Goal: Task Accomplishment & Management: Manage account settings

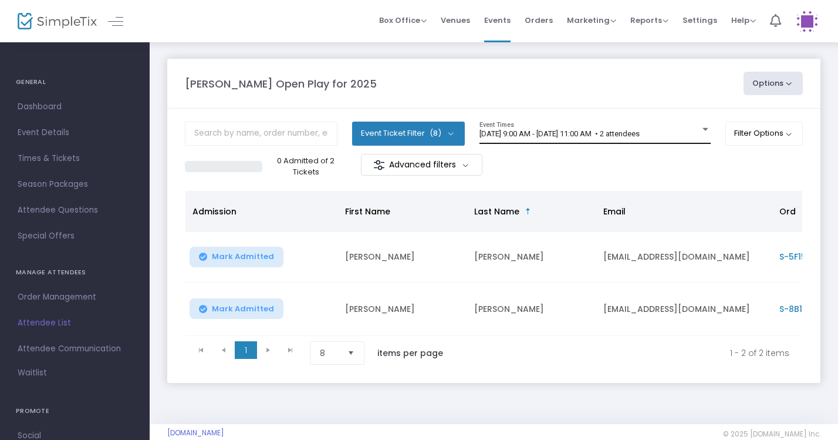
click at [674, 141] on div "9/22/2025 @ 9:00 AM - 9/22/2025 @ 11:00 AM • 2 attendees Event Times" at bounding box center [595, 132] width 231 height 22
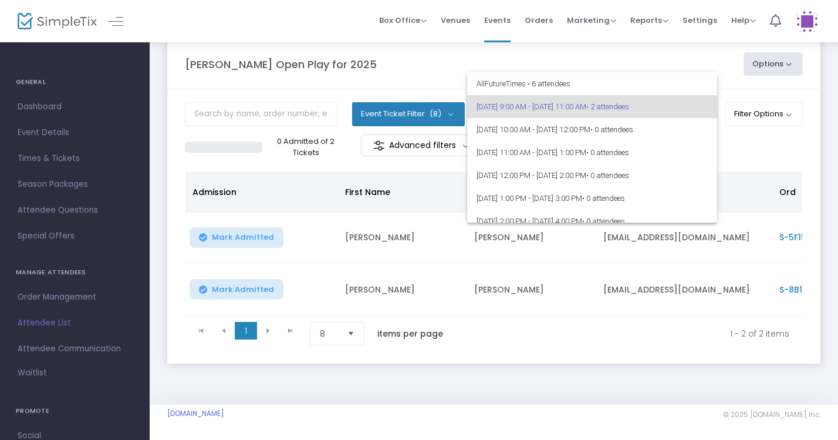
click at [750, 154] on div at bounding box center [419, 220] width 838 height 440
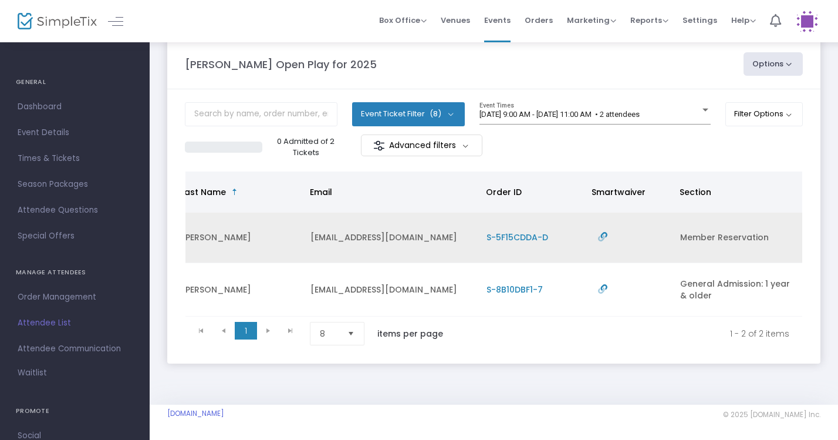
scroll to position [0, 293]
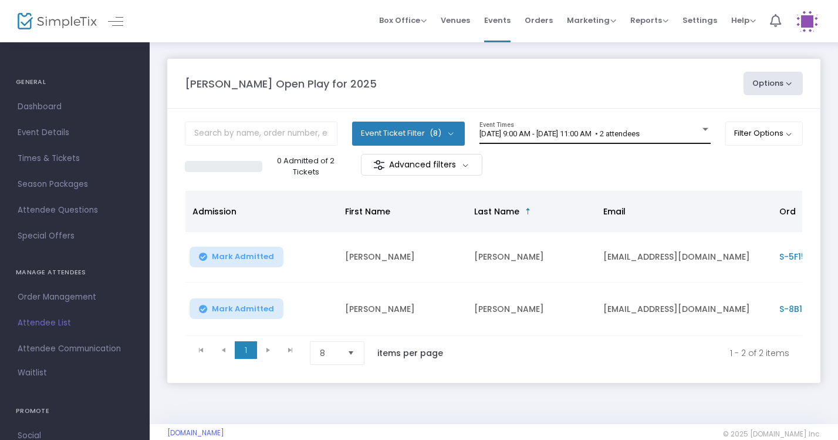
click at [686, 131] on div "[DATE] 9:00 AM - [DATE] 11:00 AM • 2 attendees" at bounding box center [590, 134] width 221 height 9
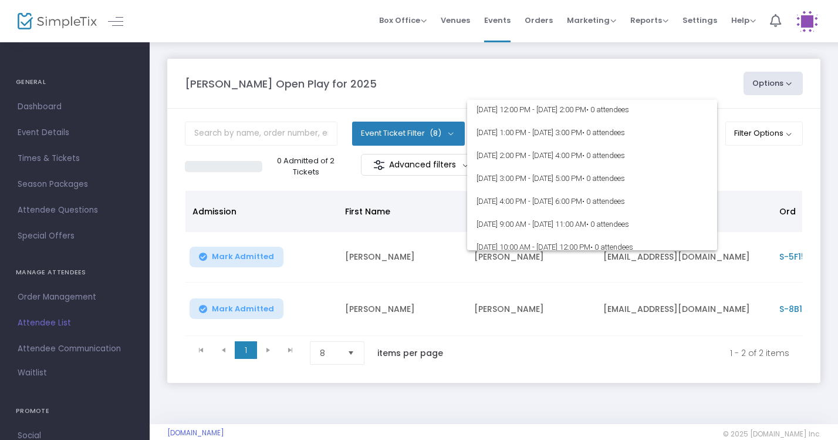
scroll to position [302, 0]
click at [663, 80] on div at bounding box center [419, 220] width 838 height 440
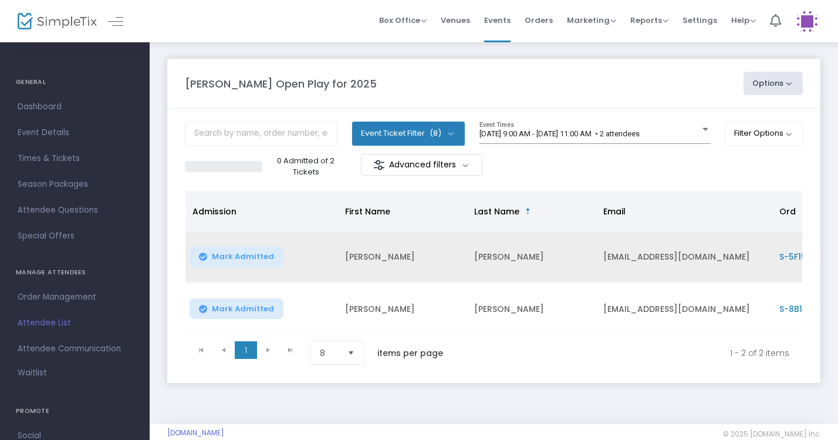
click at [249, 252] on span "Mark Admitted" at bounding box center [243, 256] width 62 height 9
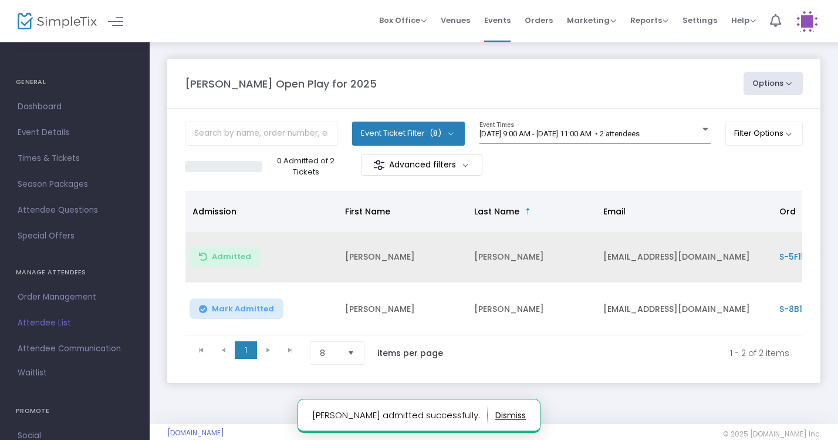
click at [248, 316] on button "Mark Admitted" at bounding box center [237, 308] width 94 height 21
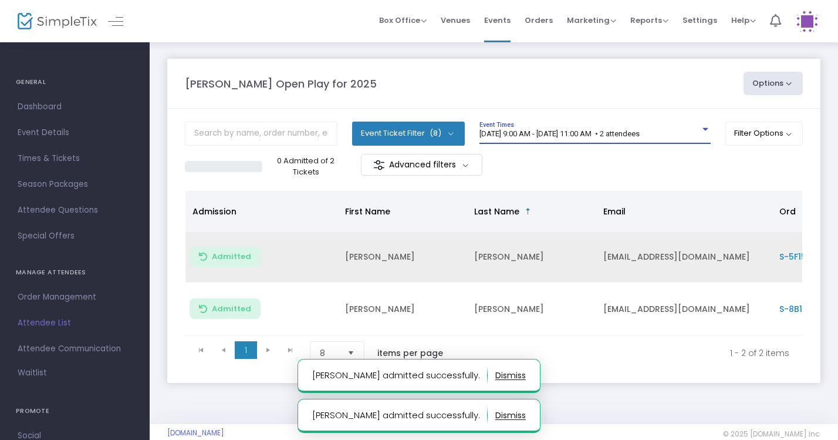
click at [697, 130] on div "[DATE] 9:00 AM - [DATE] 11:00 AM • 2 attendees" at bounding box center [590, 134] width 221 height 9
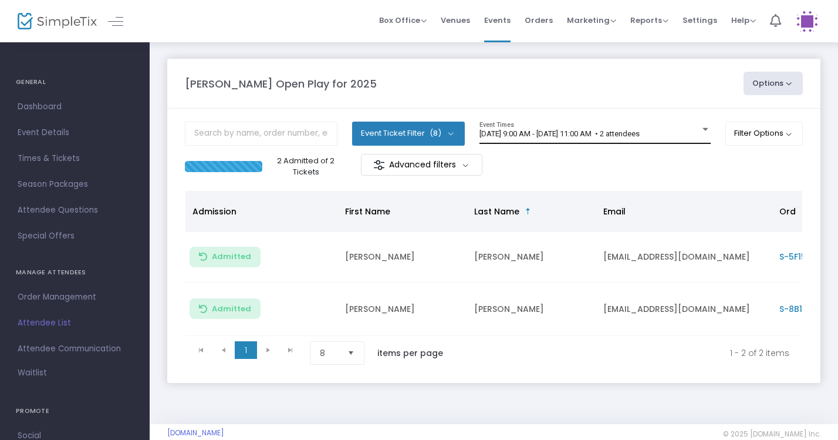
click at [701, 134] on div at bounding box center [705, 129] width 11 height 9
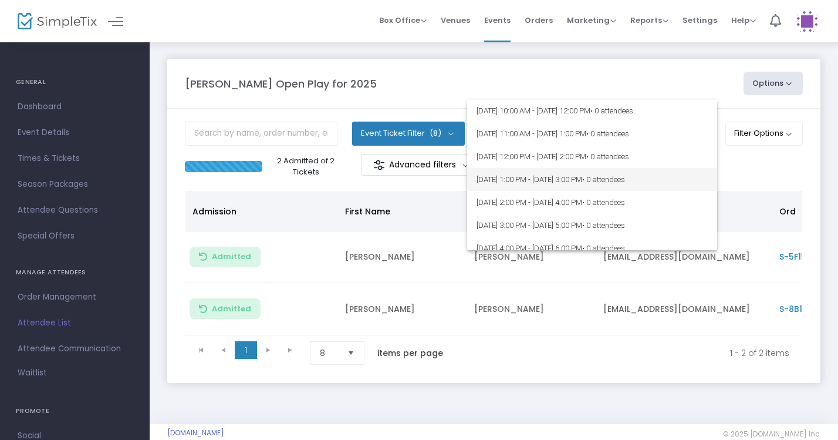
scroll to position [92, 0]
click at [681, 67] on div at bounding box center [419, 220] width 838 height 440
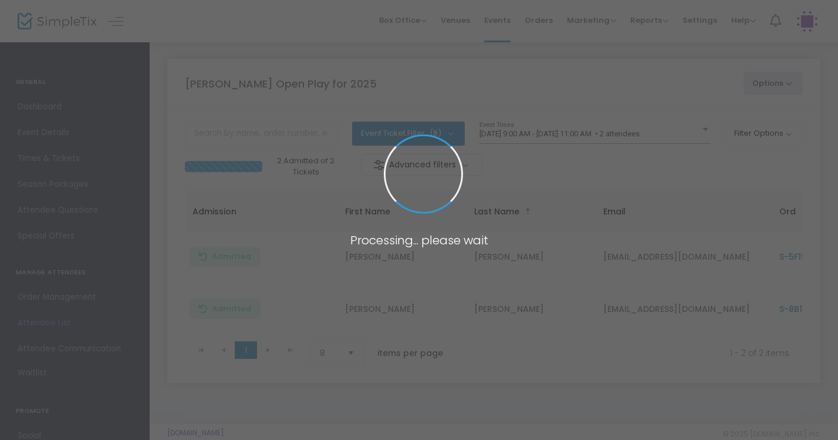
click at [690, 129] on span at bounding box center [419, 220] width 838 height 440
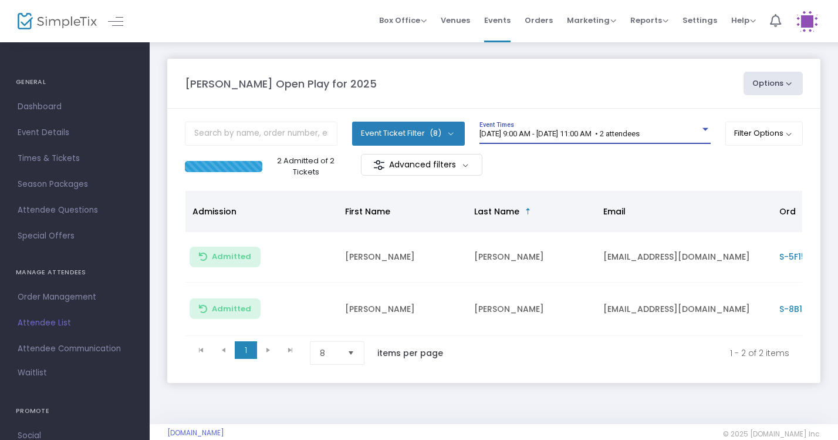
click at [690, 130] on div "9/22/2025 @ 9:00 AM - 9/22/2025 @ 11:00 AM • 2 attendees" at bounding box center [590, 134] width 221 height 9
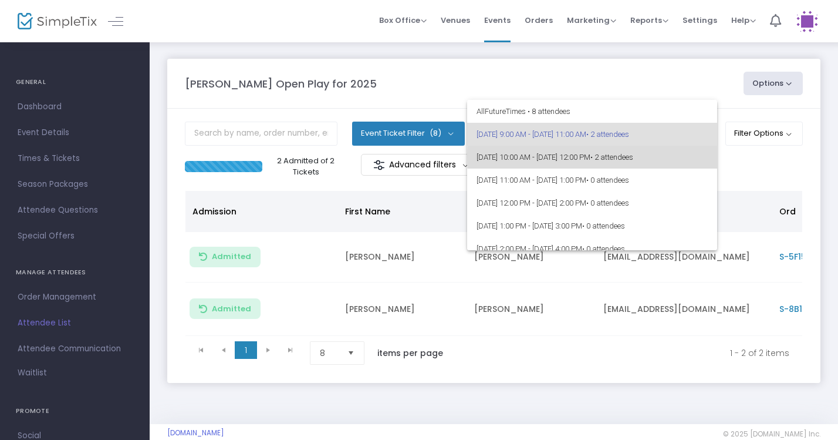
click at [633, 156] on span "• 2 attendees" at bounding box center [611, 157] width 43 height 9
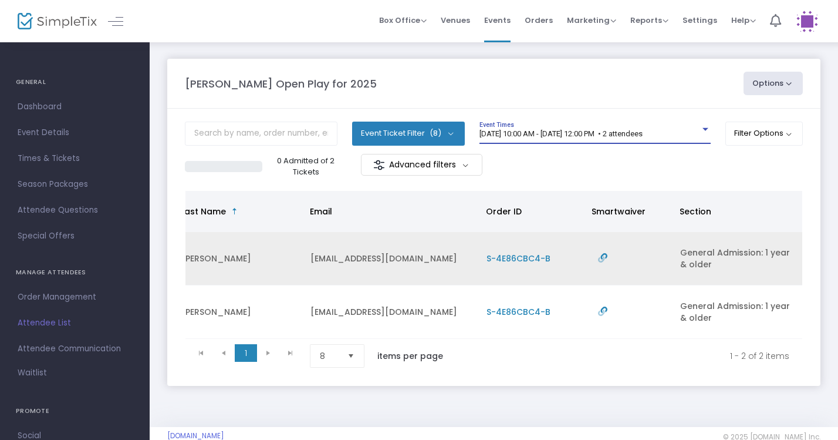
scroll to position [0, 293]
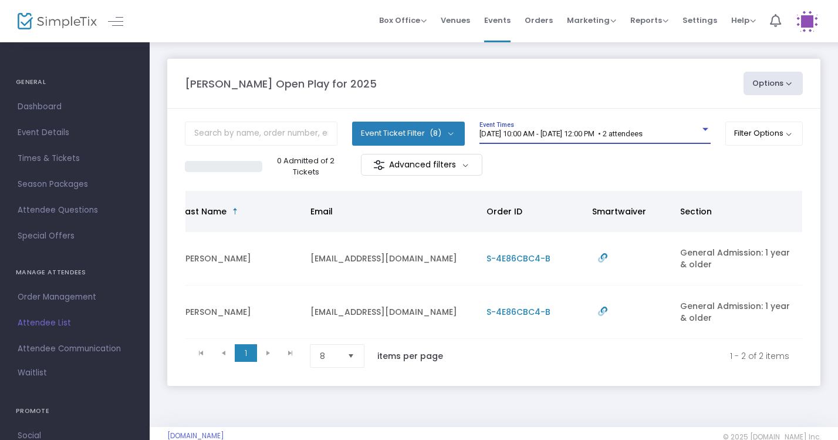
click at [691, 131] on div "9/22/2025 @ 10:00 AM - 9/22/2025 @ 12:00 PM • 2 attendees" at bounding box center [590, 134] width 221 height 9
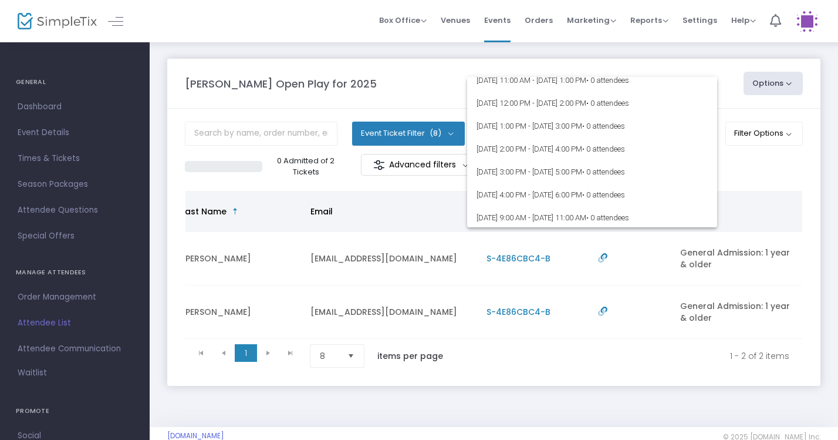
scroll to position [261, 0]
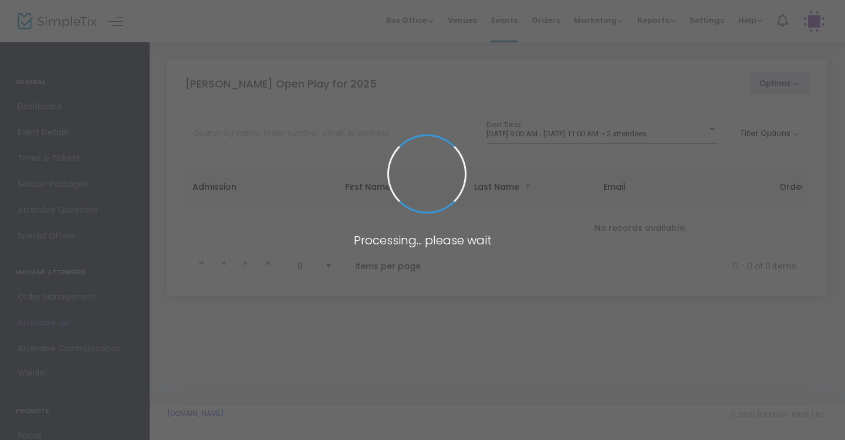
click at [688, 139] on span at bounding box center [422, 220] width 845 height 440
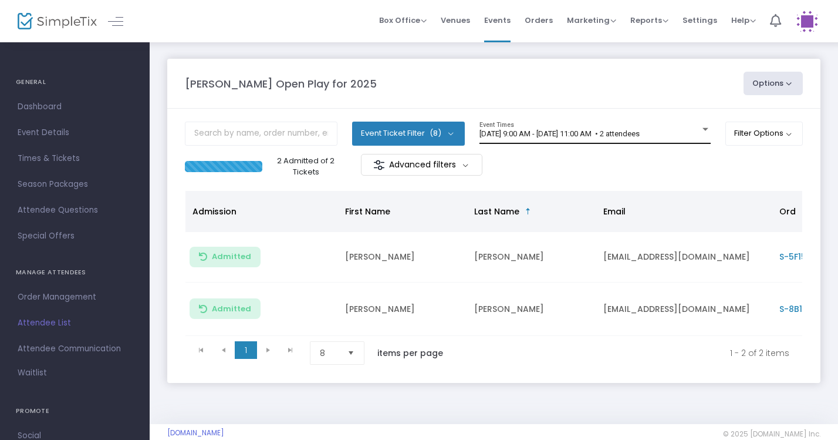
click at [688, 139] on div "9/22/2025 @ 9:00 AM - 9/22/2025 @ 11:00 AM • 2 attendees Event Times" at bounding box center [595, 132] width 231 height 22
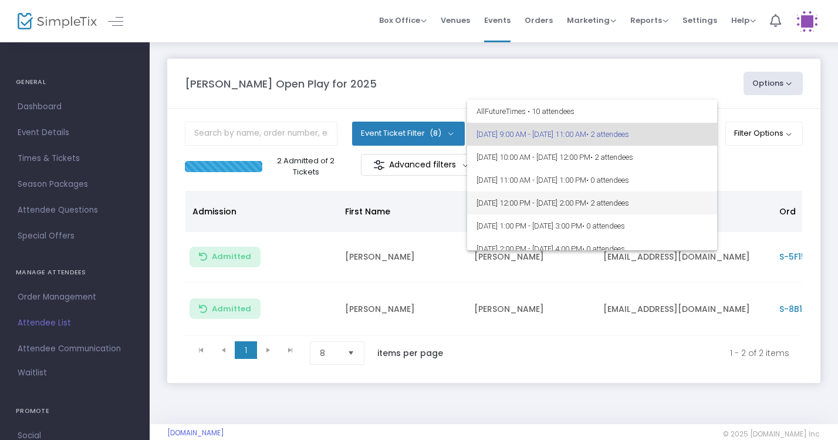
click at [629, 204] on span "• 2 attendees" at bounding box center [607, 202] width 43 height 9
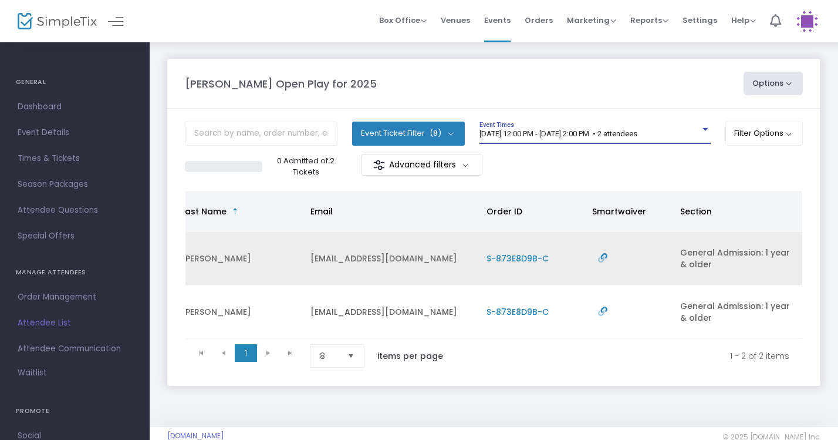
scroll to position [0, 293]
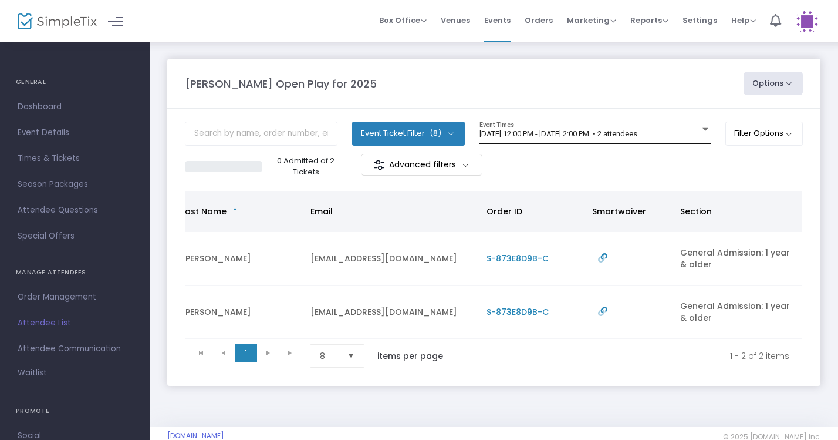
click at [648, 124] on div "9/22/2025 @ 12:00 PM - 9/22/2025 @ 2:00 PM • 2 attendees Event Times" at bounding box center [595, 132] width 231 height 22
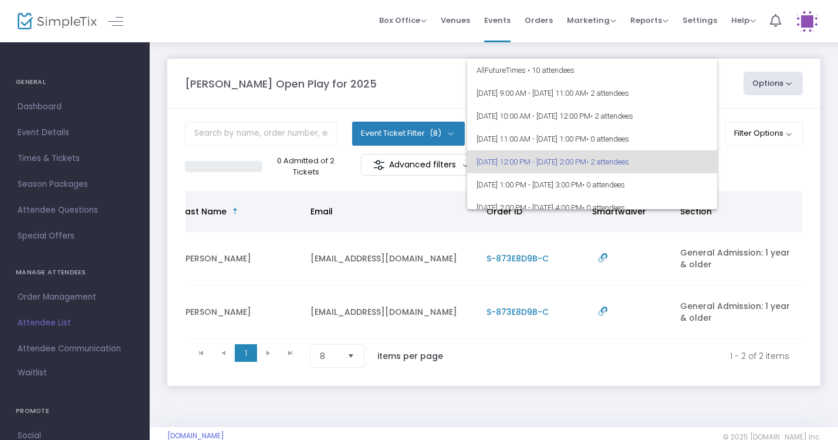
scroll to position [0, 0]
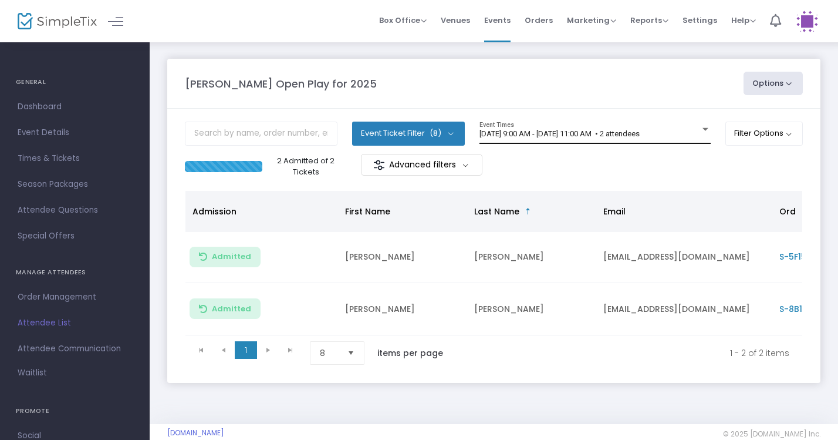
click at [629, 139] on div "[DATE] 9:00 AM - [DATE] 11:00 AM • 2 attendees Event Times" at bounding box center [595, 132] width 231 height 22
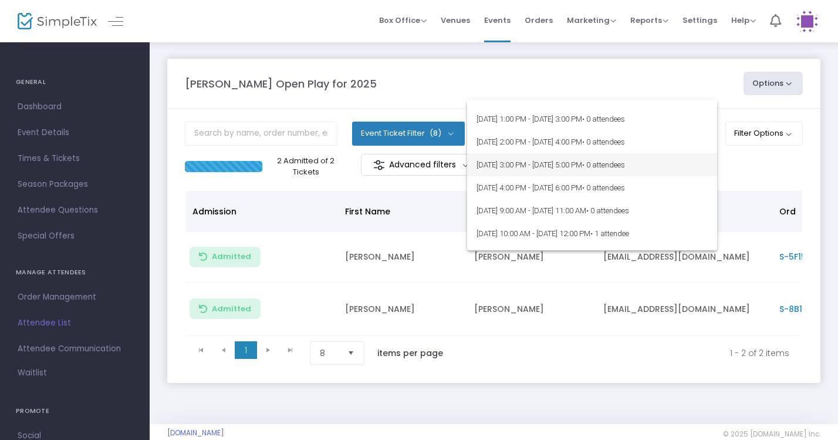
scroll to position [109, 0]
click at [661, 90] on div at bounding box center [419, 220] width 838 height 440
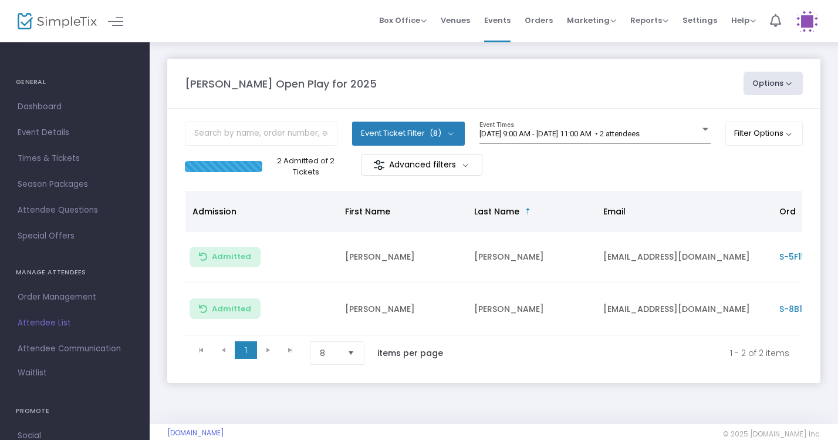
scroll to position [0, 0]
click at [679, 144] on div "[DATE] 9:00 AM - [DATE] 11:00 AM • 2 attendees Event Times" at bounding box center [595, 132] width 231 height 22
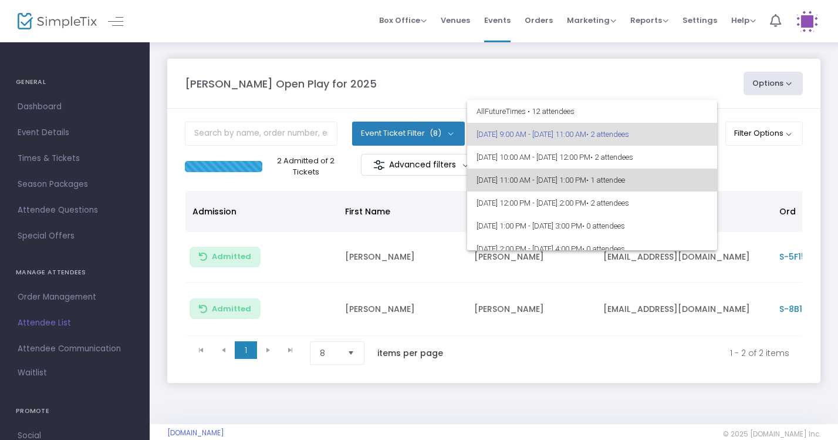
click at [644, 174] on span "[DATE] 11:00 AM - [DATE] 1:00 PM • 1 attendee" at bounding box center [592, 179] width 231 height 23
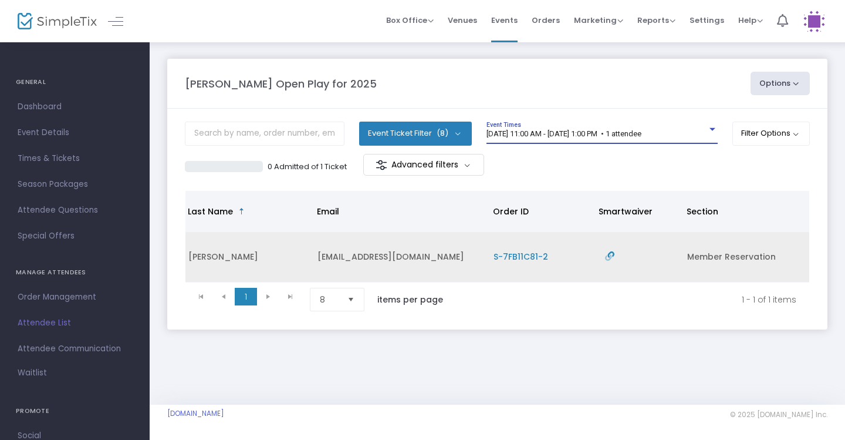
scroll to position [0, 286]
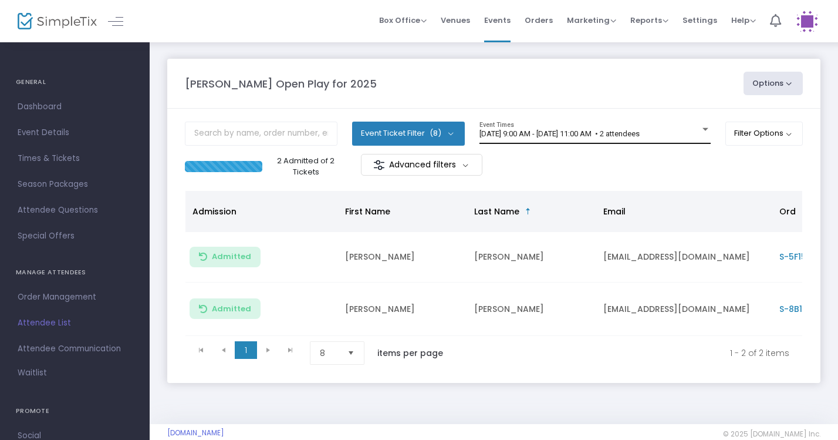
click at [673, 140] on div "[DATE] 9:00 AM - [DATE] 11:00 AM • 2 attendees Event Times" at bounding box center [595, 132] width 231 height 22
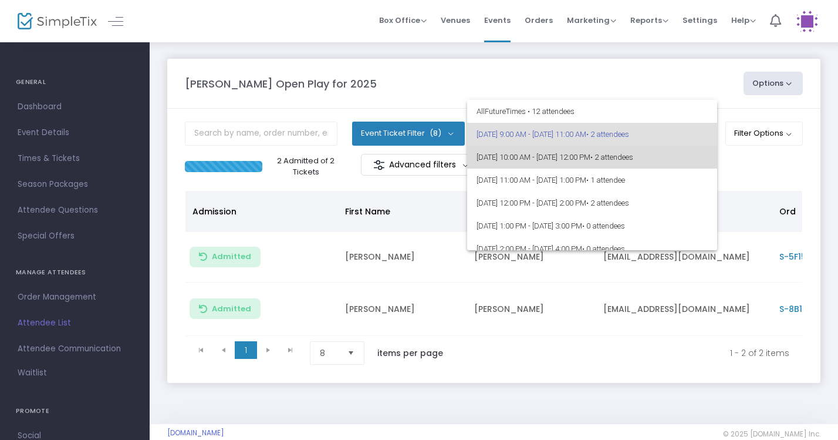
click at [633, 153] on span "• 2 attendees" at bounding box center [611, 157] width 43 height 9
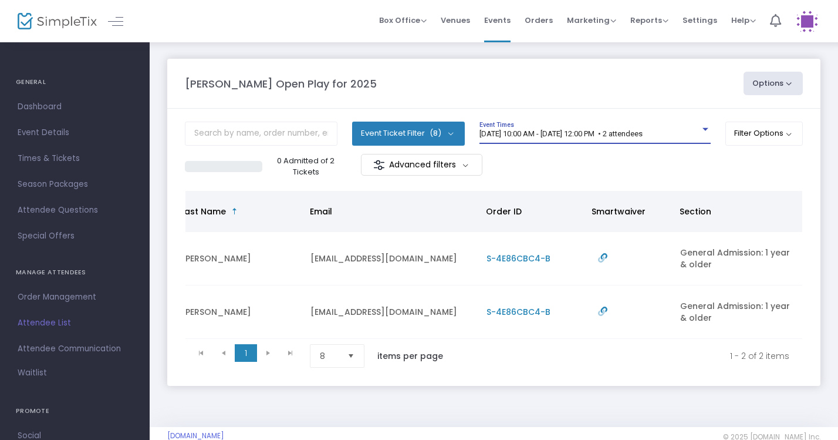
scroll to position [0, 293]
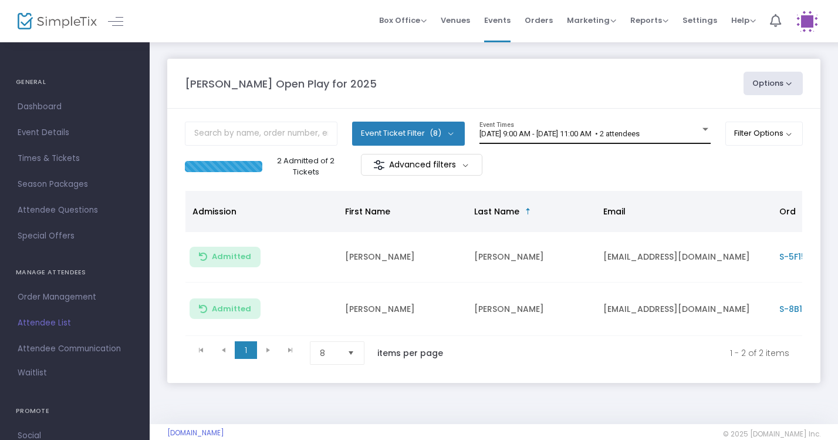
click at [655, 141] on div "[DATE] 9:00 AM - [DATE] 11:00 AM • 2 attendees Event Times" at bounding box center [595, 132] width 231 height 22
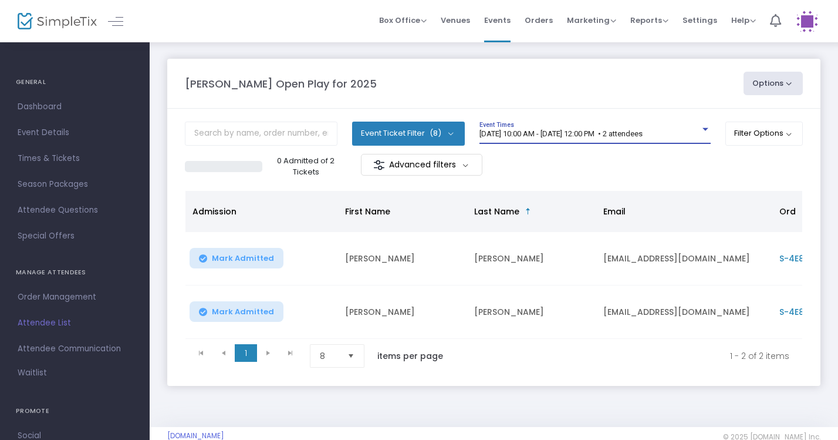
click at [643, 137] on span "[DATE] 10:00 AM - [DATE] 12:00 PM • 2 attendees" at bounding box center [561, 133] width 163 height 9
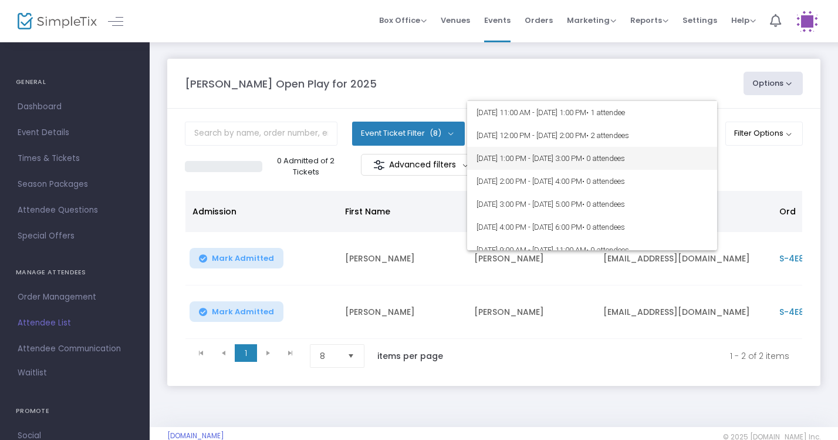
scroll to position [46, 0]
click at [616, 67] on div at bounding box center [419, 220] width 838 height 440
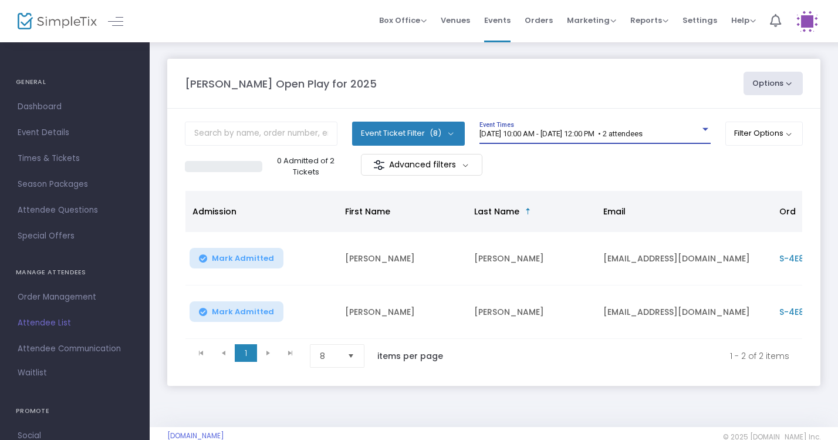
click at [643, 135] on span "[DATE] 10:00 AM - [DATE] 12:00 PM • 2 attendees" at bounding box center [561, 133] width 163 height 9
click at [474, 99] on m-panel-header "[PERSON_NAME] Open Play for 2025 Options Export List Print Name Tags Export to …" at bounding box center [493, 84] width 653 height 50
click at [643, 136] on span "[DATE] 10:00 AM - [DATE] 12:00 PM • 2 attendees" at bounding box center [561, 133] width 163 height 9
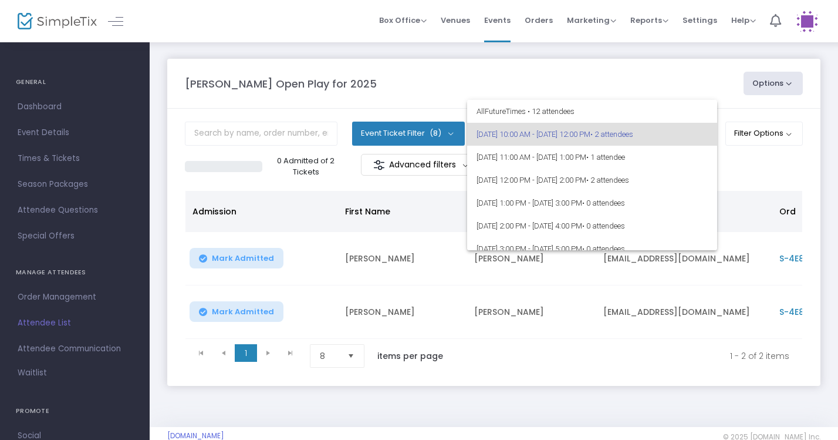
click at [651, 62] on div at bounding box center [419, 220] width 838 height 440
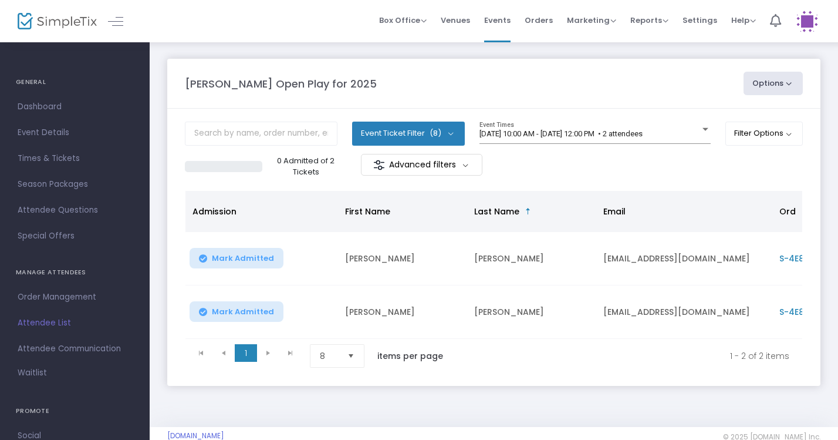
click at [651, 62] on m-panel-header "Howell Open Play for 2025 Options Export List Print Name Tags Export to Mailchi…" at bounding box center [493, 84] width 653 height 50
click at [692, 134] on div "[DATE] 10:00 AM - [DATE] 12:00 PM • 2 attendees" at bounding box center [590, 134] width 221 height 9
click at [585, 138] on div "[DATE] 10:00 AM - [DATE] 12:00 PM • 2 attendees" at bounding box center [590, 134] width 221 height 9
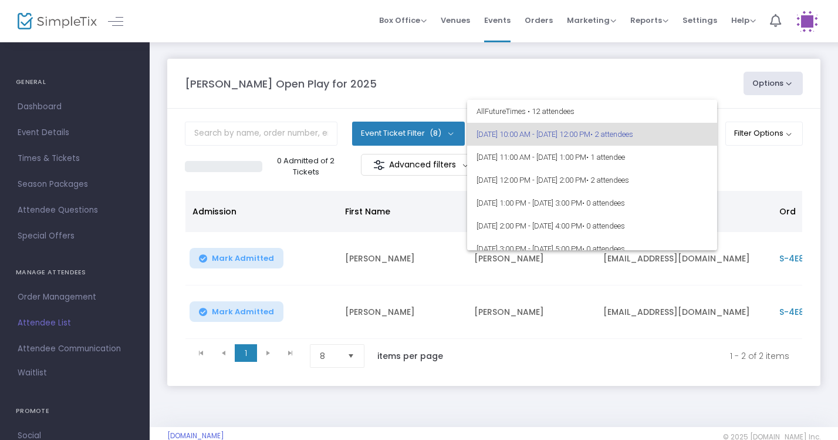
click at [619, 78] on div at bounding box center [419, 220] width 838 height 440
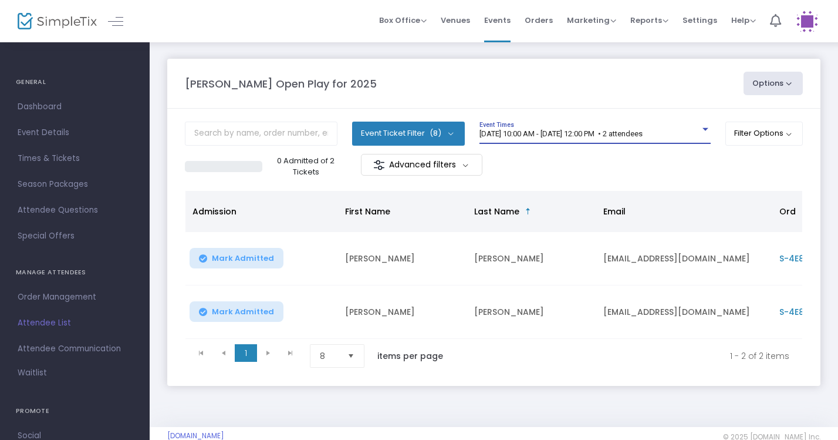
click at [700, 134] on div at bounding box center [705, 129] width 11 height 9
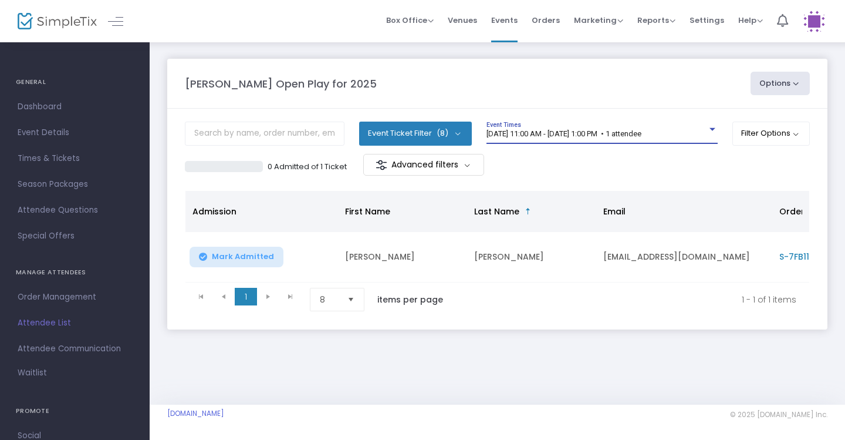
click at [642, 133] on span "[DATE] 11:00 AM - [DATE] 1:00 PM • 1 attendee" at bounding box center [564, 133] width 155 height 9
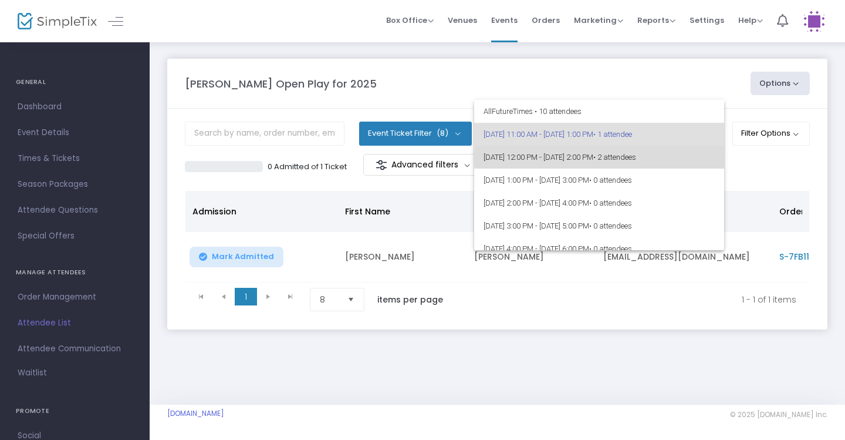
click at [636, 158] on span "• 2 attendees" at bounding box center [614, 157] width 43 height 9
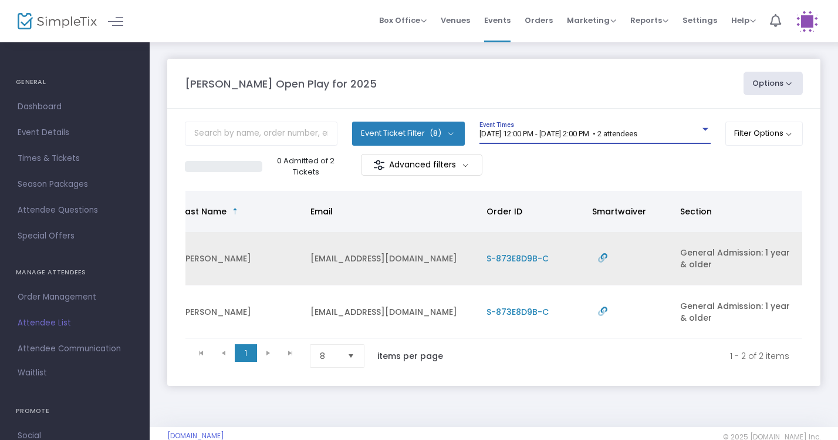
scroll to position [0, 293]
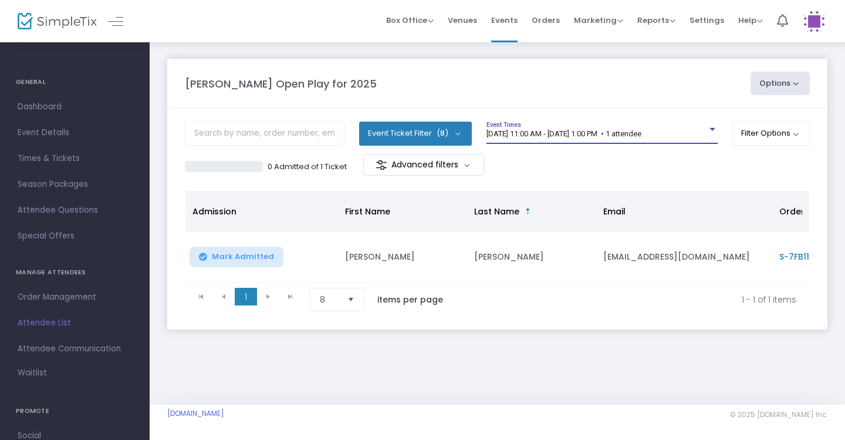
click at [642, 131] on span "[DATE] 11:00 AM - [DATE] 1:00 PM • 1 attendee" at bounding box center [564, 133] width 155 height 9
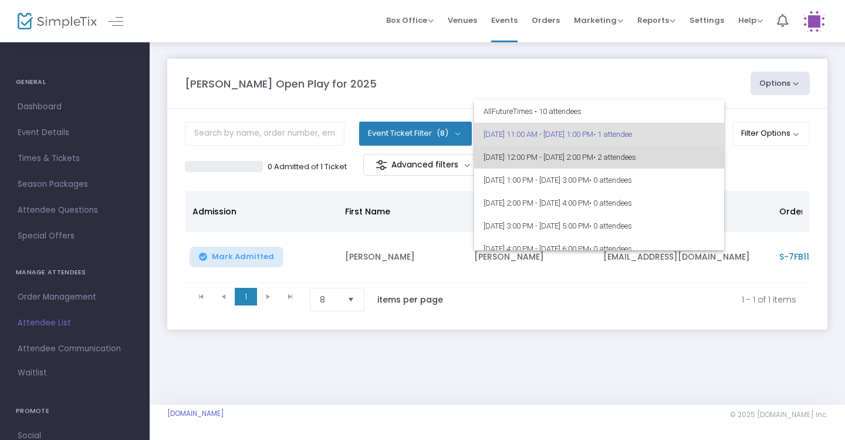
click at [636, 158] on span "• 2 attendees" at bounding box center [614, 157] width 43 height 9
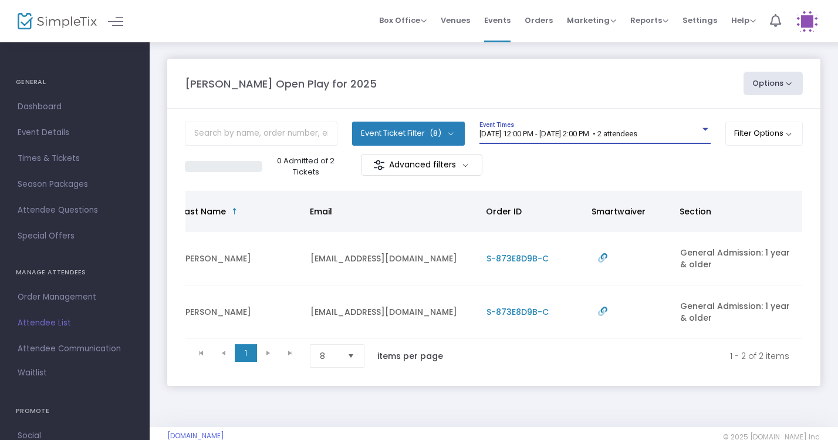
scroll to position [0, 293]
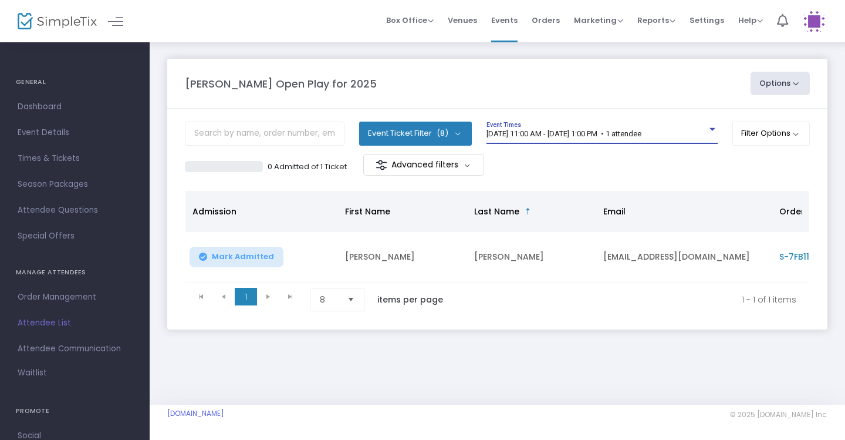
click at [642, 137] on span "[DATE] 11:00 AM - [DATE] 1:00 PM • 1 attendee" at bounding box center [564, 133] width 155 height 9
click at [642, 134] on span "9/22/2025 @ 11:00 AM - 9/22/2025 @ 1:00 PM • 1 attendee" at bounding box center [564, 133] width 155 height 9
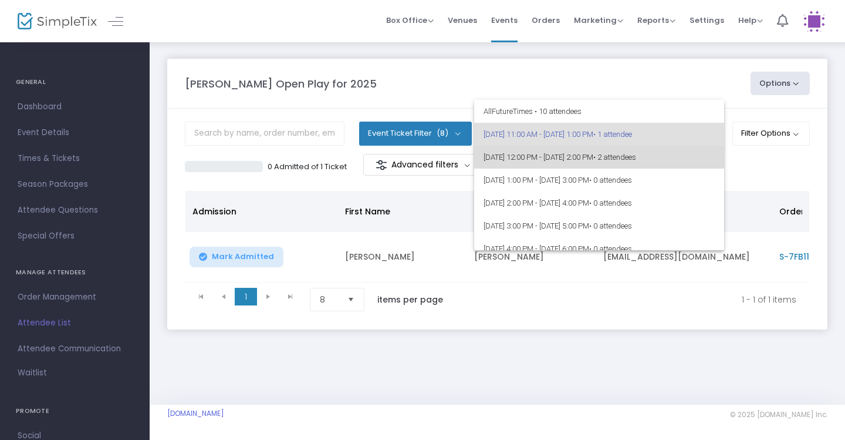
click at [659, 151] on span "9/22/2025 @ 12:00 PM - 9/22/2025 @ 2:00 PM • 2 attendees" at bounding box center [599, 157] width 231 height 23
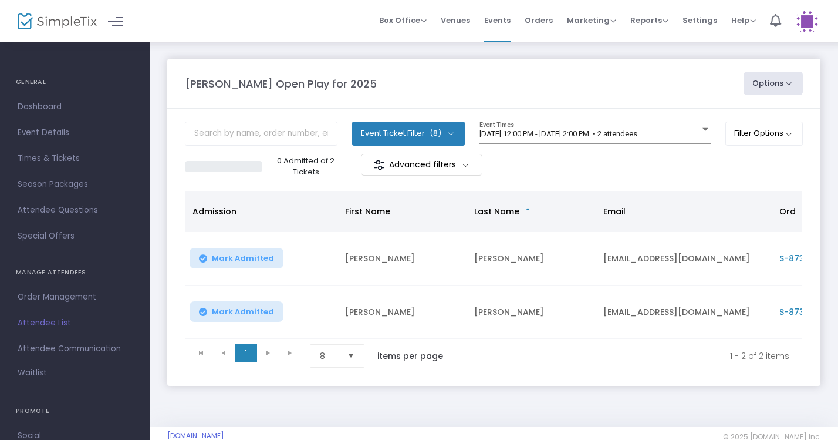
click at [641, 98] on m-panel-header "Howell Open Play for 2025 Options Export List Print Name Tags Export to Mailchi…" at bounding box center [493, 84] width 653 height 50
drag, startPoint x: 666, startPoint y: 131, endPoint x: 666, endPoint y: 124, distance: 7.6
click at [663, 129] on div "[DATE] 12:00 PM - [DATE] 2:00 PM • 2 attendees Event Times" at bounding box center [595, 132] width 231 height 22
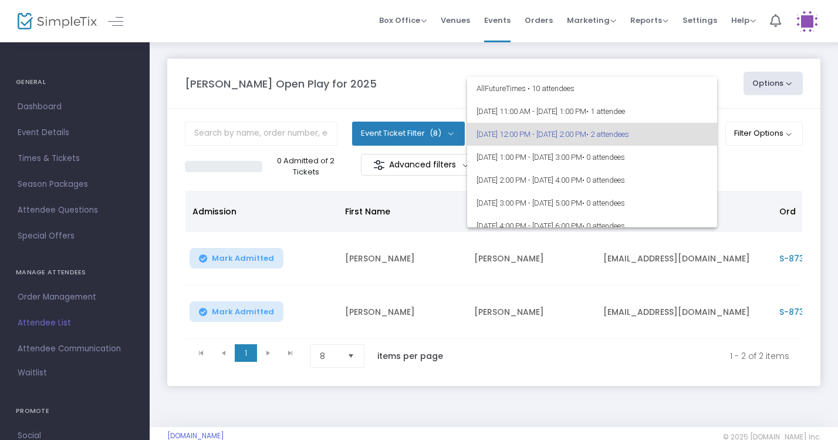
click at [618, 73] on div at bounding box center [419, 220] width 838 height 440
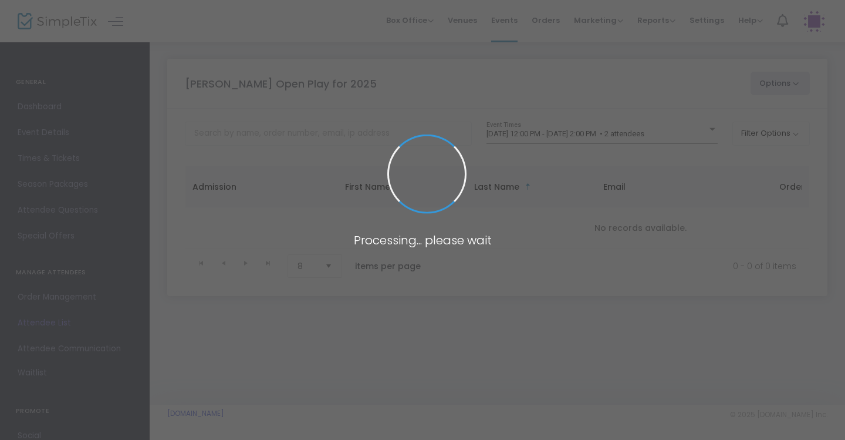
click at [690, 140] on span at bounding box center [422, 220] width 845 height 440
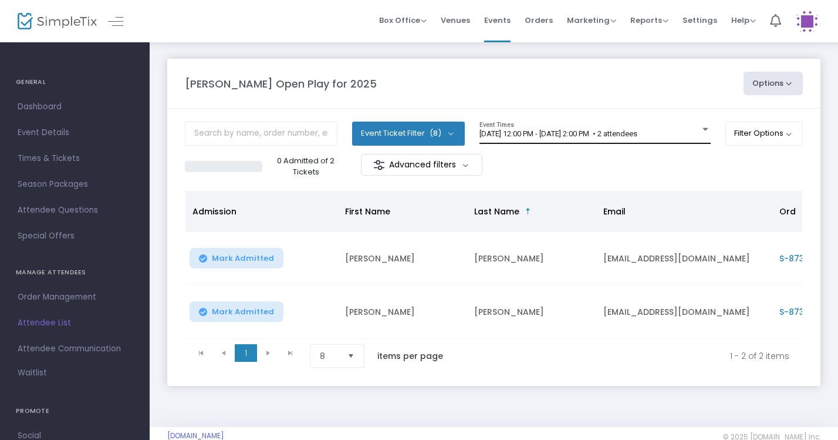
click at [688, 140] on div "[DATE] 12:00 PM - [DATE] 2:00 PM • 2 attendees Event Times" at bounding box center [595, 132] width 231 height 22
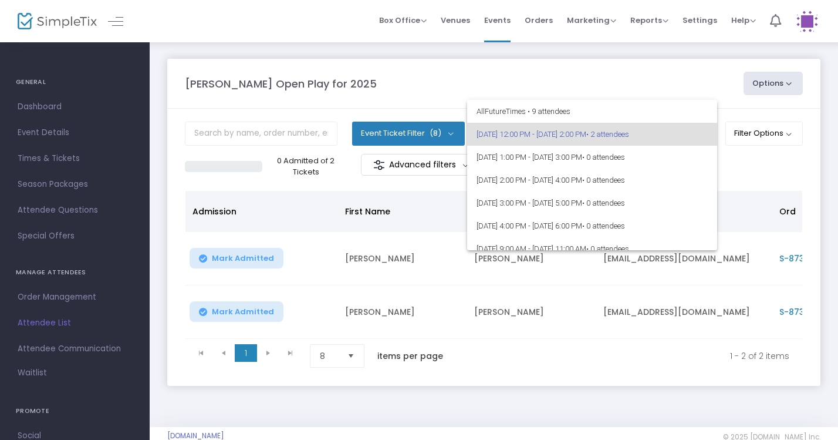
click at [637, 65] on div at bounding box center [419, 220] width 838 height 440
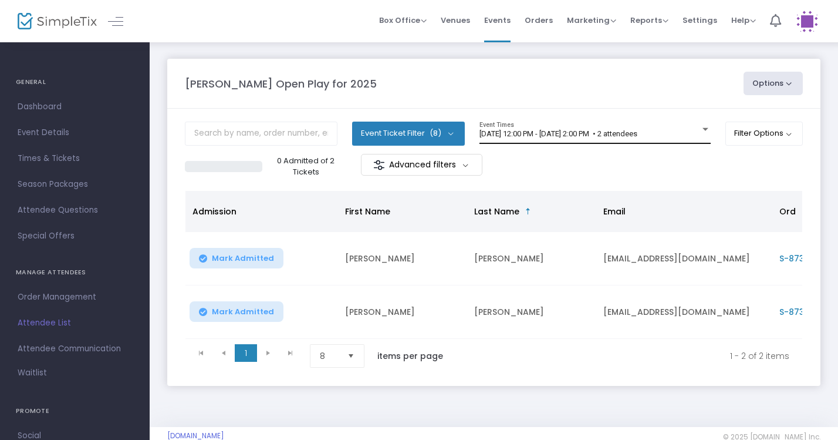
click at [655, 143] on div "[DATE] 12:00 PM - [DATE] 2:00 PM • 2 attendees Event Times" at bounding box center [595, 132] width 231 height 22
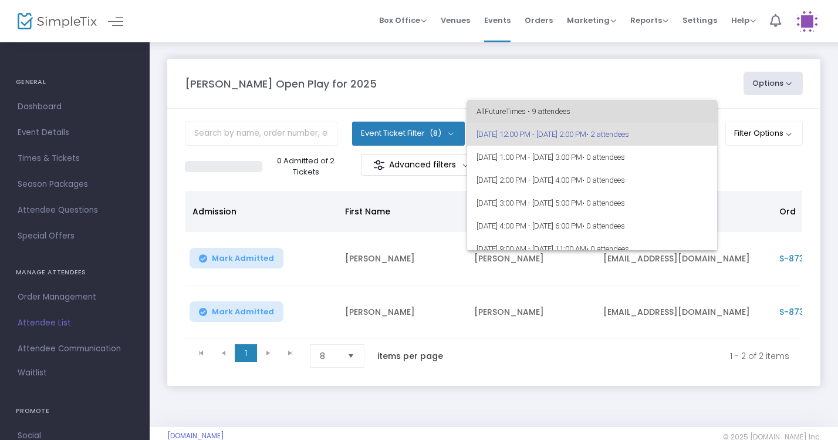
click at [623, 104] on span "All Future Times • 9 attendees" at bounding box center [592, 111] width 231 height 23
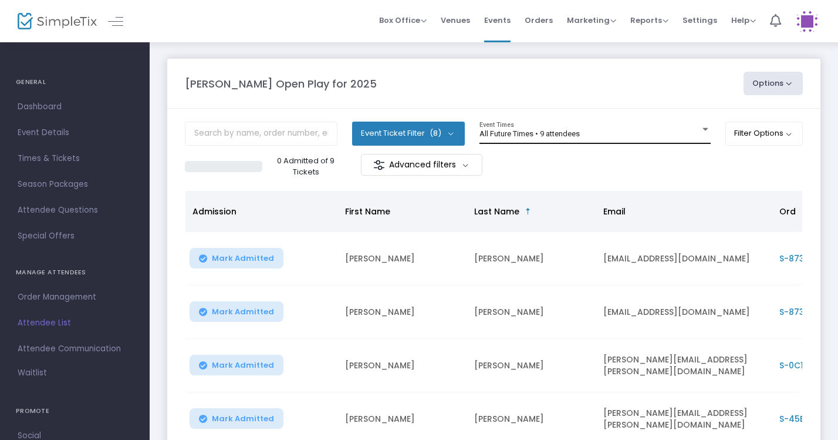
click at [626, 127] on div "All Future Times • 9 attendees Event Times" at bounding box center [595, 132] width 231 height 22
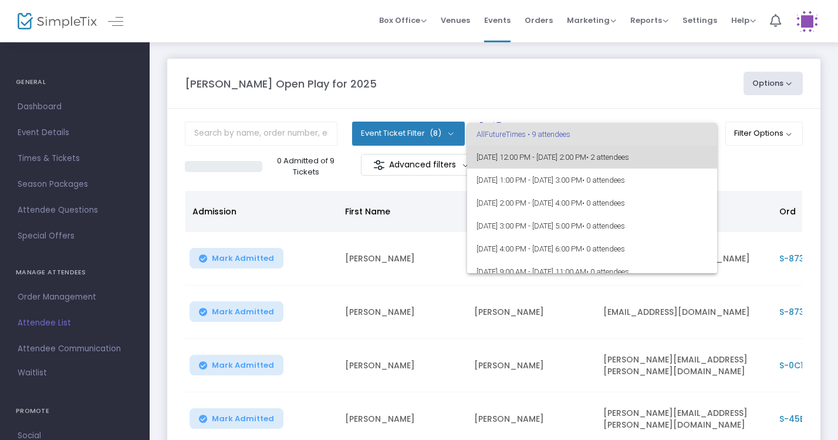
click at [624, 166] on span "9/22/2025 @ 12:00 PM - 9/22/2025 @ 2:00 PM • 2 attendees" at bounding box center [592, 157] width 231 height 23
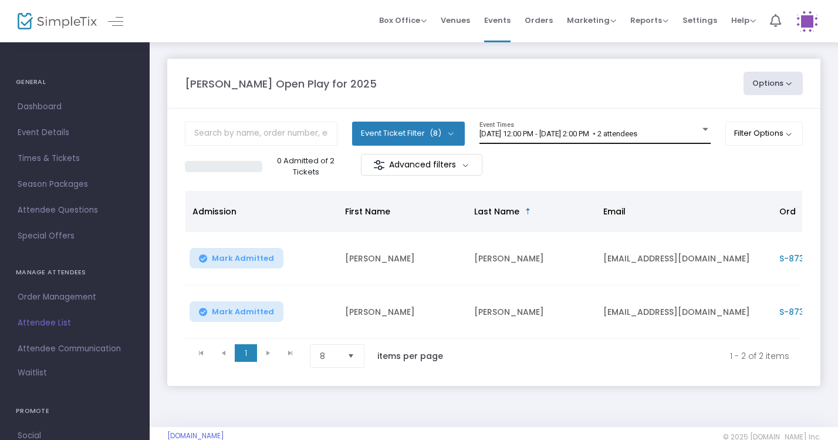
click at [603, 129] on div "[DATE] 12:00 PM - [DATE] 2:00 PM • 2 attendees Event Times" at bounding box center [595, 132] width 231 height 22
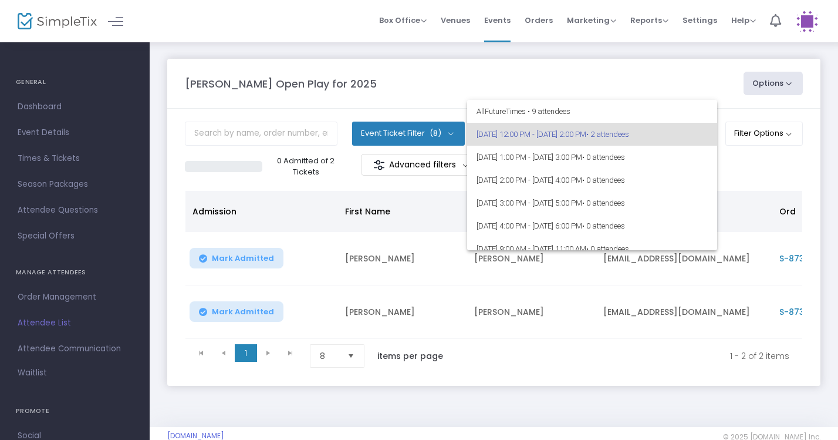
click at [615, 80] on div at bounding box center [419, 220] width 838 height 440
